Goal: Task Accomplishment & Management: Use online tool/utility

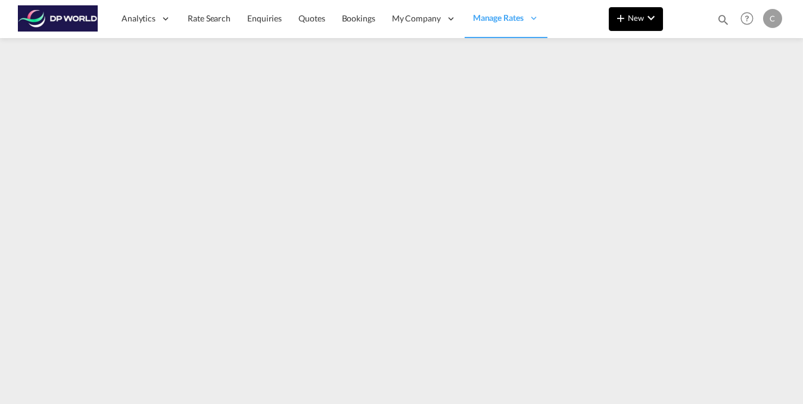
click at [661, 24] on button "New" at bounding box center [636, 19] width 54 height 24
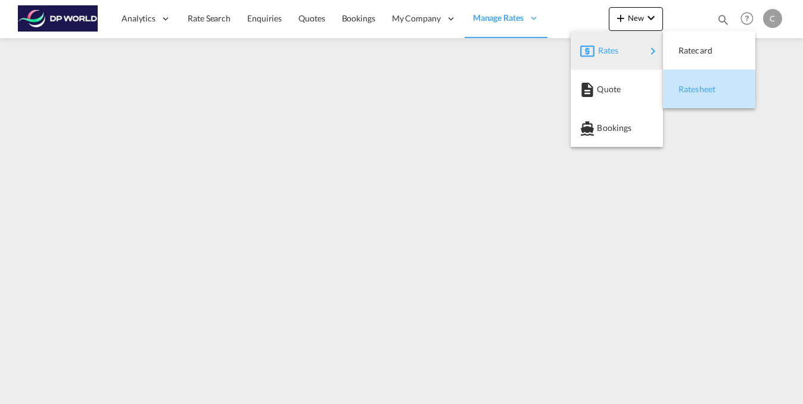
click at [689, 91] on span "Ratesheet" at bounding box center [684, 89] width 13 height 24
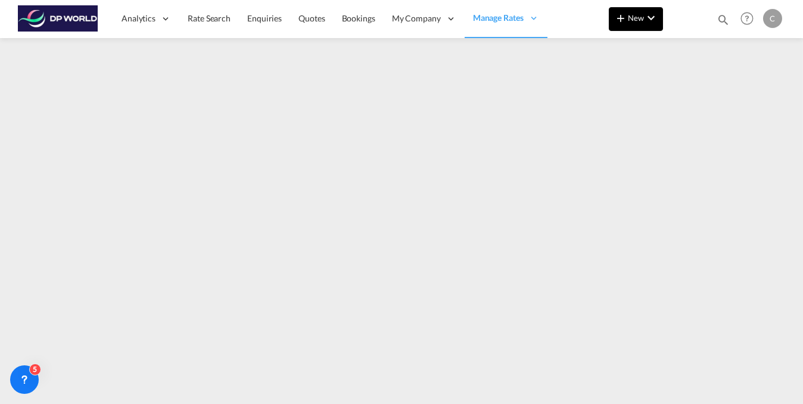
click at [649, 18] on md-icon "icon-chevron-down" at bounding box center [651, 18] width 14 height 14
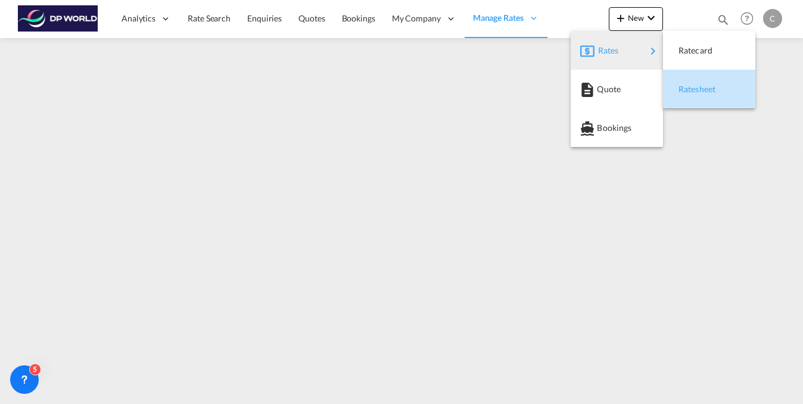
click at [691, 90] on span "Ratesheet" at bounding box center [684, 89] width 13 height 24
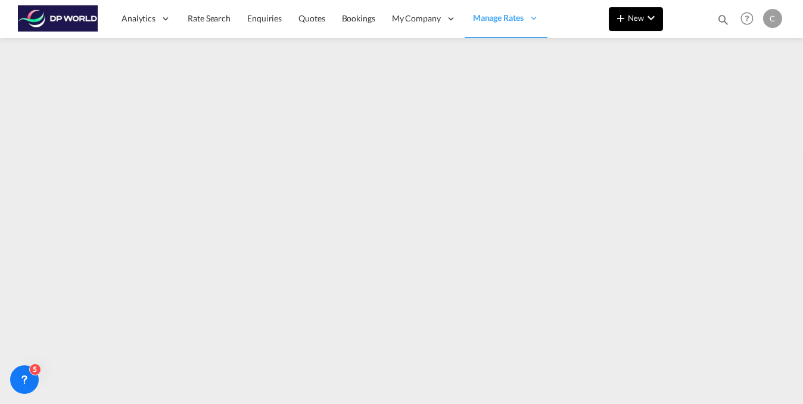
click at [654, 21] on md-icon "icon-chevron-down" at bounding box center [651, 18] width 14 height 14
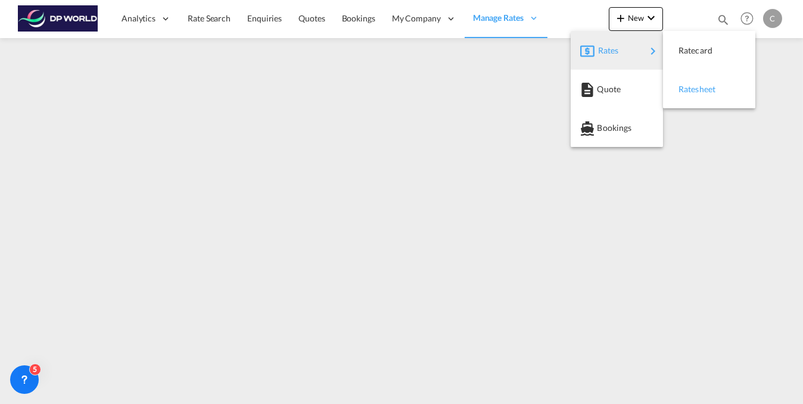
click at [691, 94] on span "Ratesheet" at bounding box center [684, 89] width 13 height 24
